Goal: Information Seeking & Learning: Learn about a topic

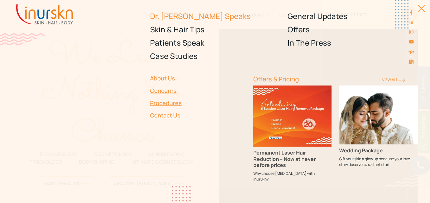
click at [176, 18] on link "Dr. [PERSON_NAME] Speaks" at bounding box center [215, 15] width 130 height 13
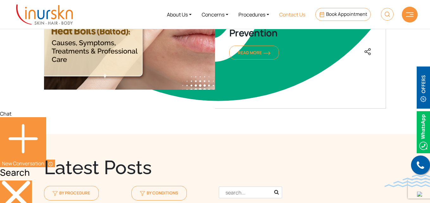
scroll to position [464, 0]
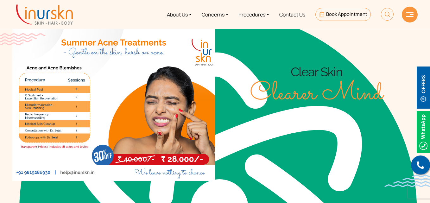
click at [46, 14] on img at bounding box center [44, 14] width 57 height 20
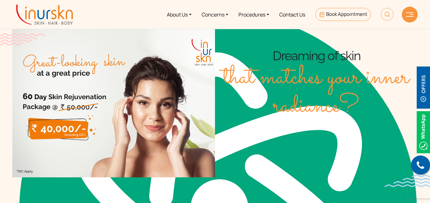
click at [31, 16] on img at bounding box center [44, 14] width 57 height 20
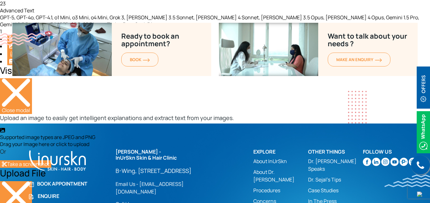
scroll to position [1267, 0]
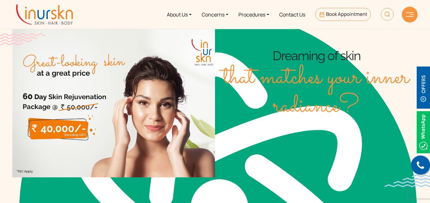
click at [47, 17] on img at bounding box center [44, 14] width 57 height 20
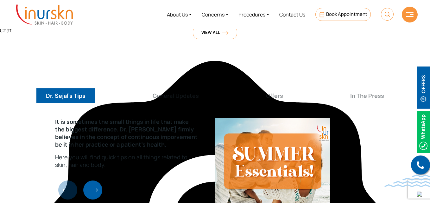
scroll to position [2198, 0]
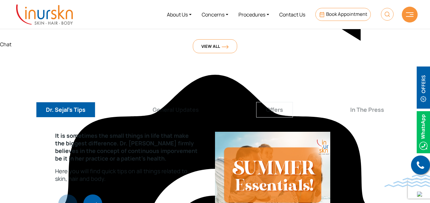
click at [277, 102] on button "Offers" at bounding box center [274, 110] width 37 height 16
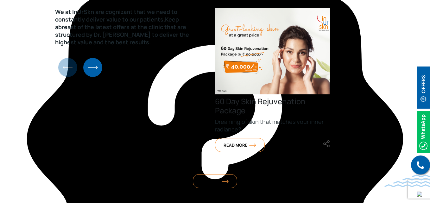
scroll to position [2329, 0]
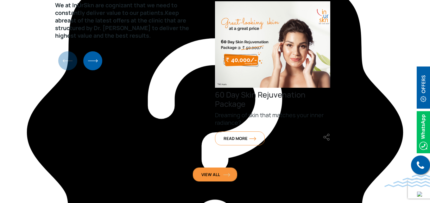
click at [221, 171] on span "View All" at bounding box center [214, 174] width 27 height 6
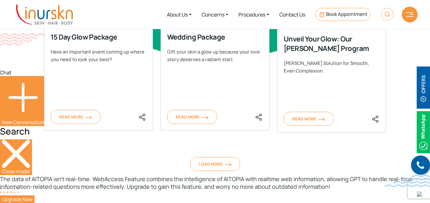
scroll to position [539, 0]
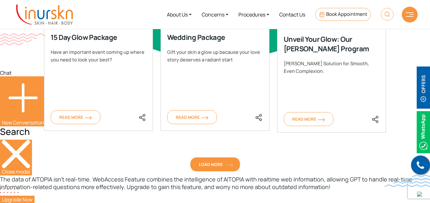
click at [219, 167] on span "Load More" at bounding box center [215, 164] width 33 height 6
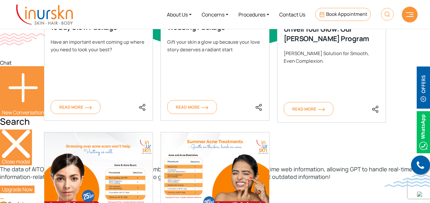
scroll to position [553, 0]
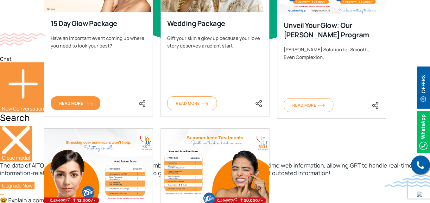
click at [73, 102] on span "Read More" at bounding box center [75, 103] width 33 height 6
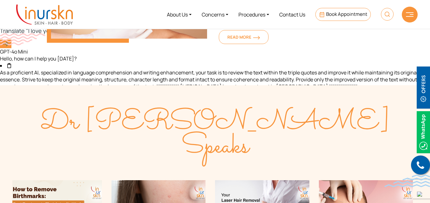
scroll to position [588, 0]
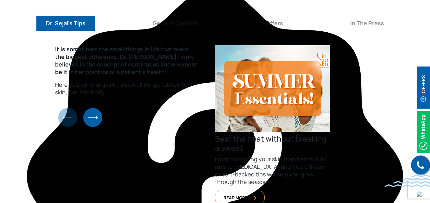
scroll to position [2145, 0]
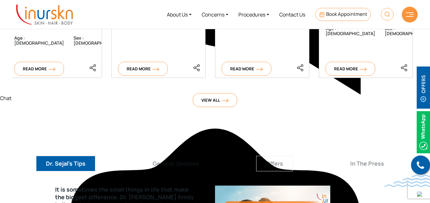
click at [276, 156] on button "Offers" at bounding box center [274, 164] width 37 height 16
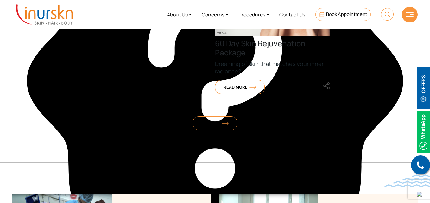
scroll to position [2399, 0]
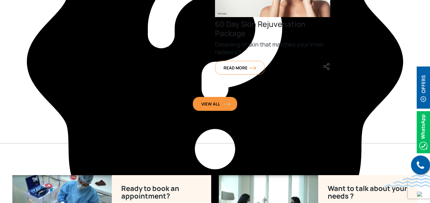
click at [221, 101] on span "View All" at bounding box center [214, 104] width 27 height 6
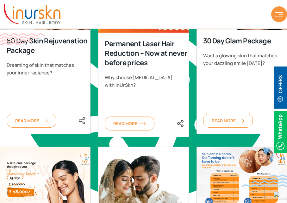
scroll to position [263, 0]
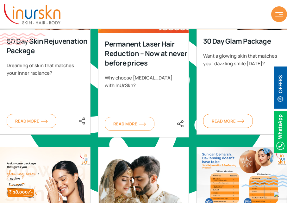
drag, startPoint x: 192, startPoint y: 134, endPoint x: 192, endPoint y: 137, distance: 3.8
type textarea "READ MORE 30 Day Glam Package Want a glowing skin that matches your dazzling sm…"
click at [192, 137] on div "60 Day Skin Rejuvenation Package Dreaming of skin that matches your inner radia…" at bounding box center [143, 146] width 295 height 368
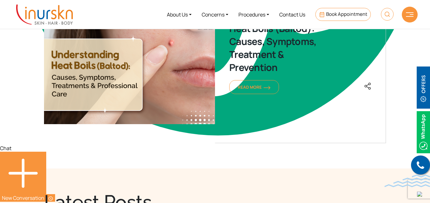
scroll to position [266, 0]
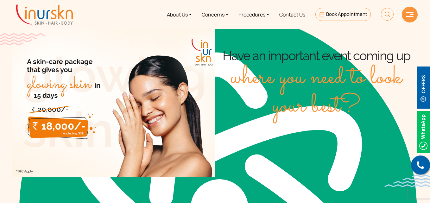
click at [59, 16] on img at bounding box center [44, 14] width 57 height 20
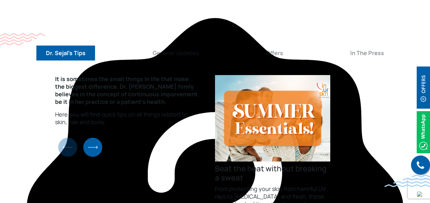
scroll to position [2253, 0]
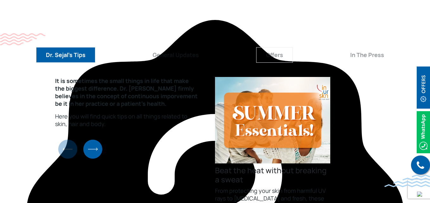
click at [278, 47] on button "Offers" at bounding box center [274, 55] width 37 height 16
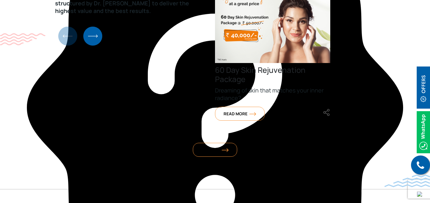
scroll to position [2351, 0]
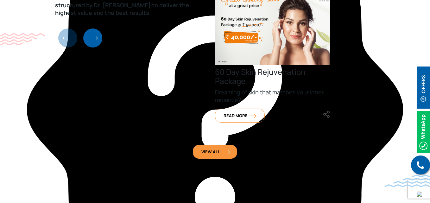
click at [225, 145] on link "View All" at bounding box center [215, 152] width 44 height 14
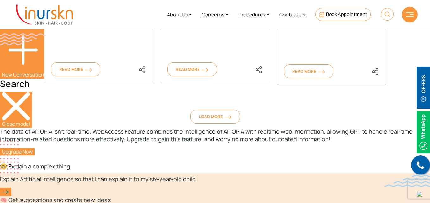
scroll to position [617, 0]
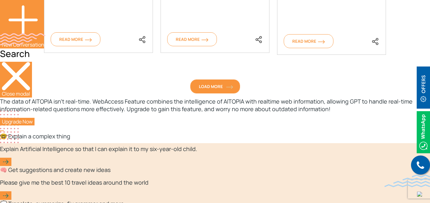
click at [219, 91] on link "Load More" at bounding box center [215, 86] width 50 height 14
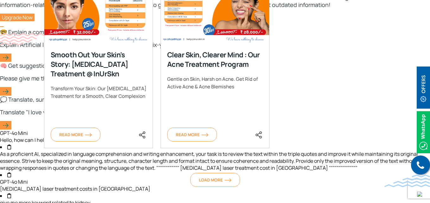
scroll to position [731, 0]
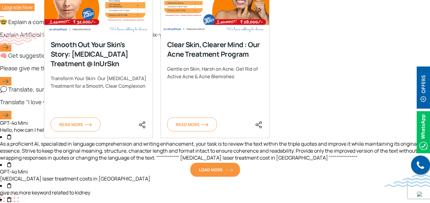
click at [211, 175] on link "Load More" at bounding box center [215, 170] width 50 height 14
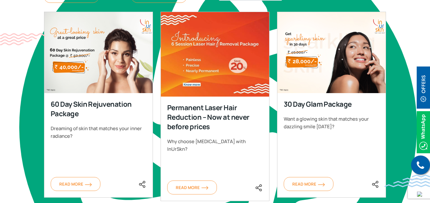
scroll to position [275, 0]
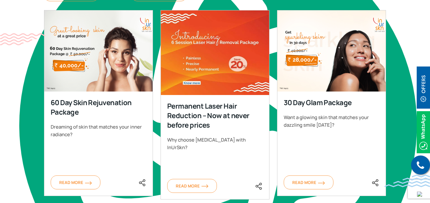
drag, startPoint x: 51, startPoint y: 102, endPoint x: 79, endPoint y: 110, distance: 28.8
type textarea "60 Day Skin Rejuvenation Package"
click at [79, 110] on div "60 Day Skin Rejuvenation Package" at bounding box center [98, 107] width 95 height 19
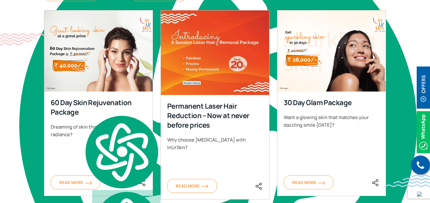
copy div "60 Day Skin Rejuvenation Package"
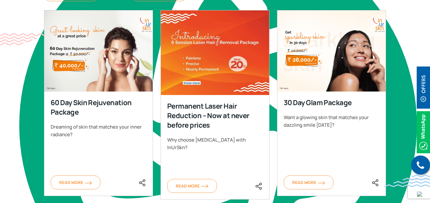
drag, startPoint x: 168, startPoint y: 104, endPoint x: 215, endPoint y: 125, distance: 51.4
click at [215, 125] on div "Permanent Laser Hair Reduction – Now at never before prices" at bounding box center [214, 115] width 95 height 28
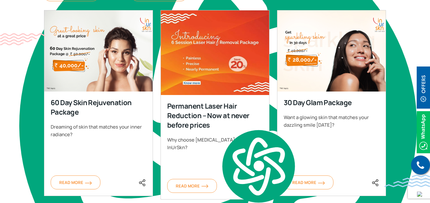
copy div "Permanent Laser Hair Reduction – Now at never before prices"
drag, startPoint x: 285, startPoint y: 103, endPoint x: 353, endPoint y: 104, distance: 67.4
click at [353, 104] on div "30 Day Glam Package" at bounding box center [330, 102] width 95 height 9
copy div "30 Day Glam Package"
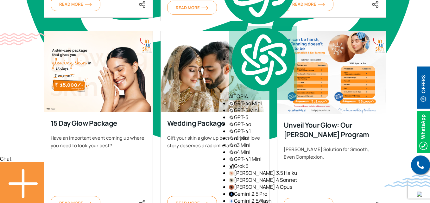
scroll to position [454, 0]
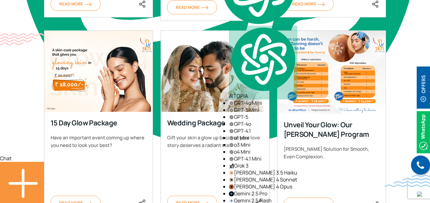
drag, startPoint x: 48, startPoint y: 122, endPoint x: 126, endPoint y: 126, distance: 77.9
click at [126, 126] on div "15 Day Glow Package Have an important event coming up where you need to look yo…" at bounding box center [98, 164] width 109 height 104
copy div "15 Day Glow Package"
drag, startPoint x: 166, startPoint y: 123, endPoint x: 225, endPoint y: 124, distance: 58.9
click at [225, 124] on div "Wedding Package Gift your skin a glow up because your love story deserves a rad…" at bounding box center [214, 164] width 109 height 104
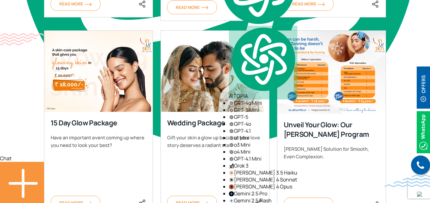
copy div "Wedding Package"
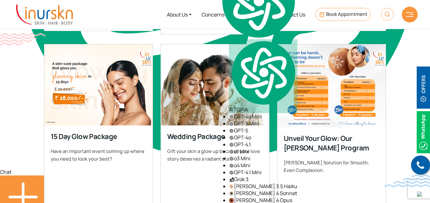
scroll to position [440, 0]
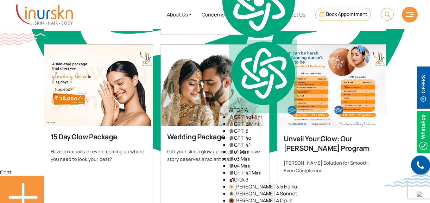
copy div "Wedding Package"
drag, startPoint x: 284, startPoint y: 141, endPoint x: 310, endPoint y: 146, distance: 26.6
click at [310, 146] on div "Unveil Your Glow: Our [PERSON_NAME] Program" at bounding box center [330, 143] width 95 height 19
copy div "Unveil Your Glow: Our [PERSON_NAME] Program"
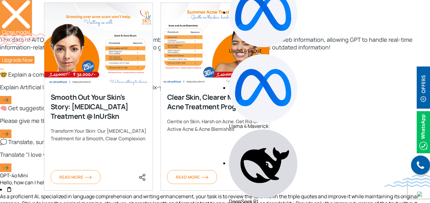
scroll to position [680, 0]
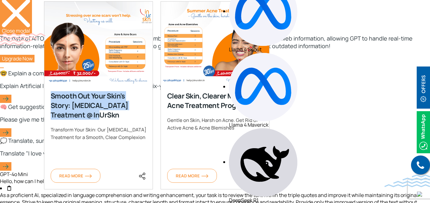
drag, startPoint x: 52, startPoint y: 94, endPoint x: 87, endPoint y: 113, distance: 39.8
click at [87, 113] on div "Smooth Out Your Skin's Story: Acne Scar Treatment @ InUrSkn" at bounding box center [98, 105] width 95 height 28
copy div "Smooth Out Your Skin's Story: Acne Scar Treatment @ InUrSkn"
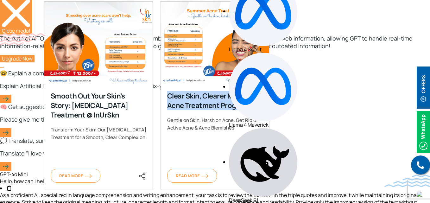
drag, startPoint x: 167, startPoint y: 96, endPoint x: 250, endPoint y: 102, distance: 82.8
click at [250, 102] on div "Clear Skin, Clearer Mind : Our Acne Treatment Program" at bounding box center [214, 100] width 95 height 19
copy div "Clear Skin, Clearer Mind : Our Acne Treatment Program"
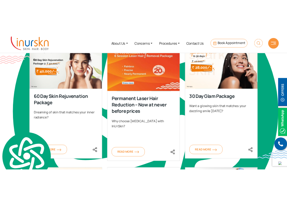
scroll to position [224, 0]
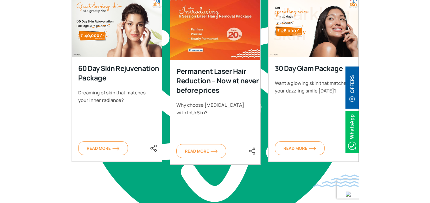
scroll to position [296, 0]
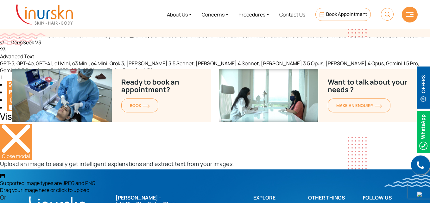
scroll to position [1218, 0]
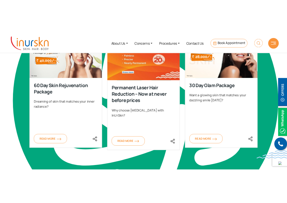
scroll to position [240, 0]
